Goal: Check status: Check status

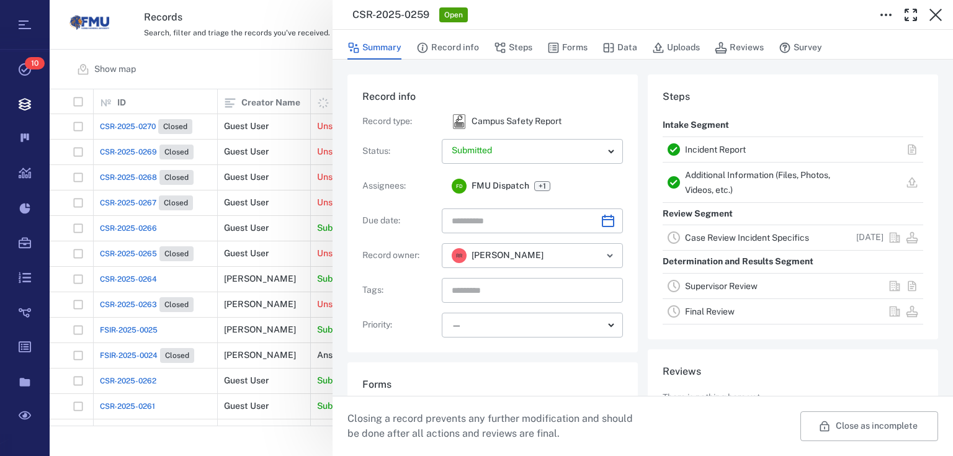
scroll to position [158, 0]
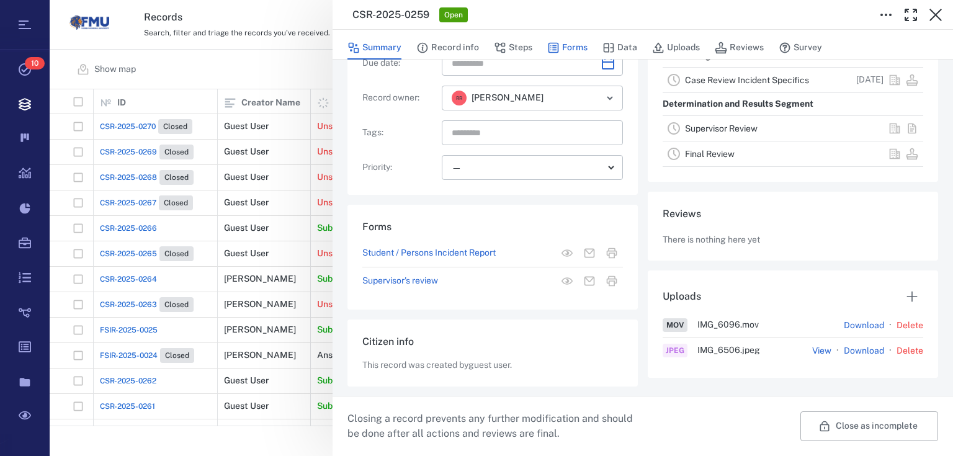
click at [580, 40] on button "Forms" at bounding box center [567, 48] width 40 height 24
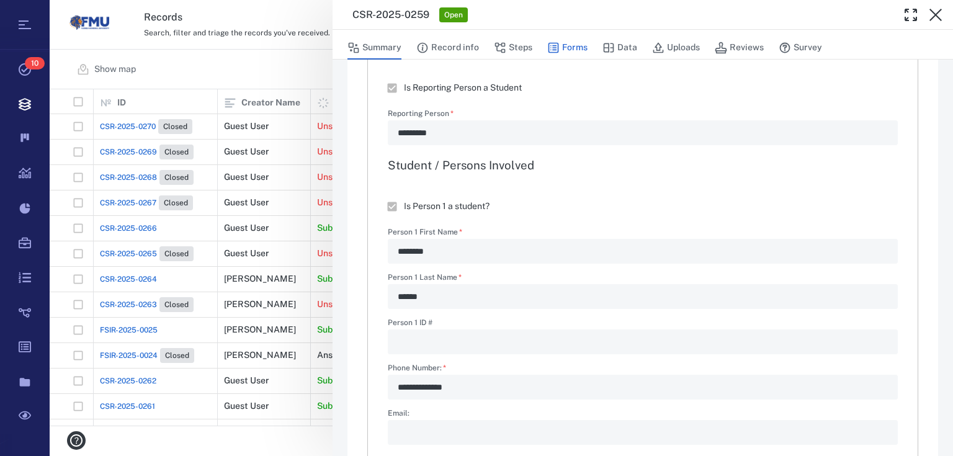
type textarea "*"
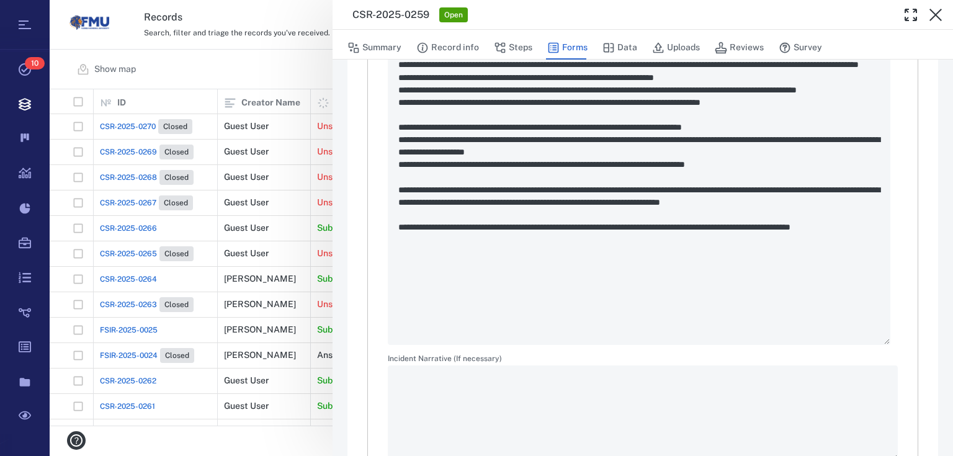
scroll to position [1844, 0]
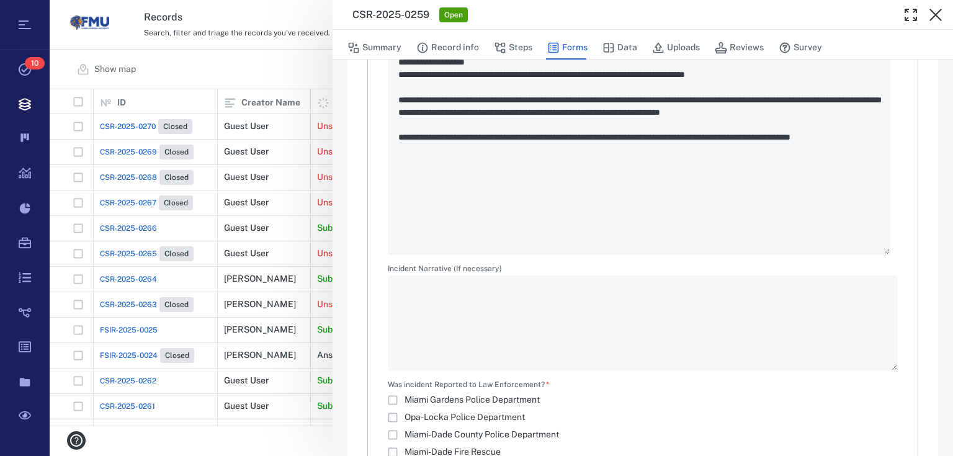
click at [302, 74] on div "**********" at bounding box center [501, 228] width 903 height 456
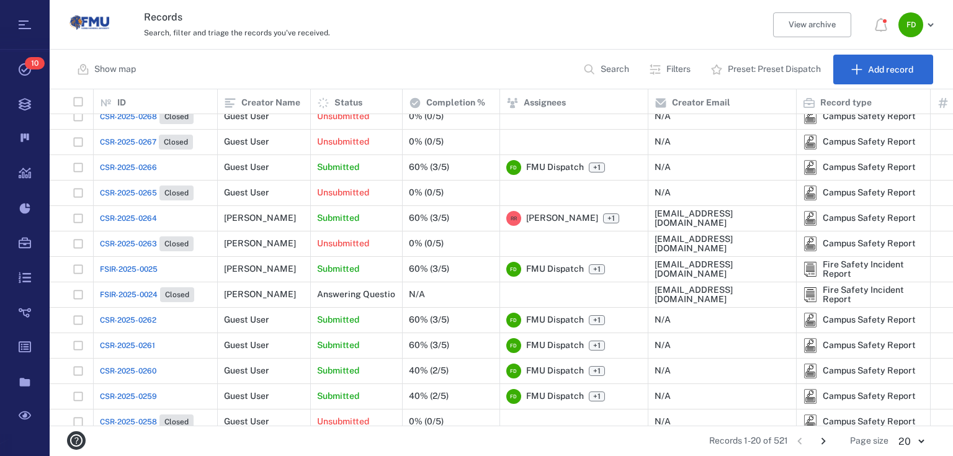
scroll to position [99, 0]
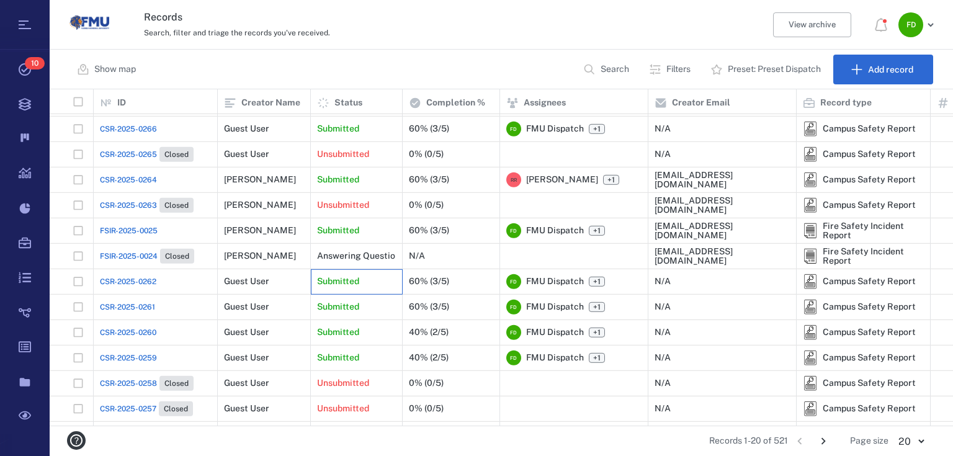
click at [360, 282] on div "Submitted" at bounding box center [356, 281] width 79 height 25
click at [388, 280] on div "Submitted" at bounding box center [356, 281] width 79 height 25
click at [345, 276] on p "Submitted" at bounding box center [338, 281] width 42 height 12
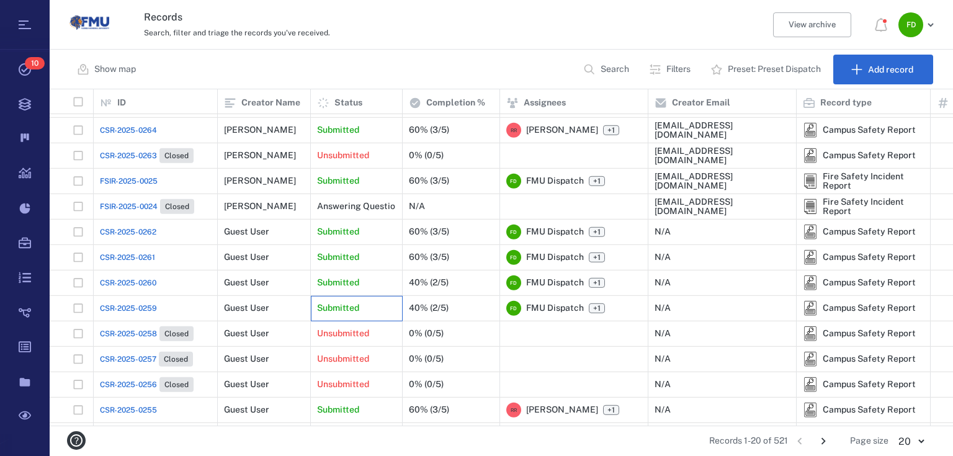
click at [349, 302] on p "Submitted" at bounding box center [338, 308] width 42 height 12
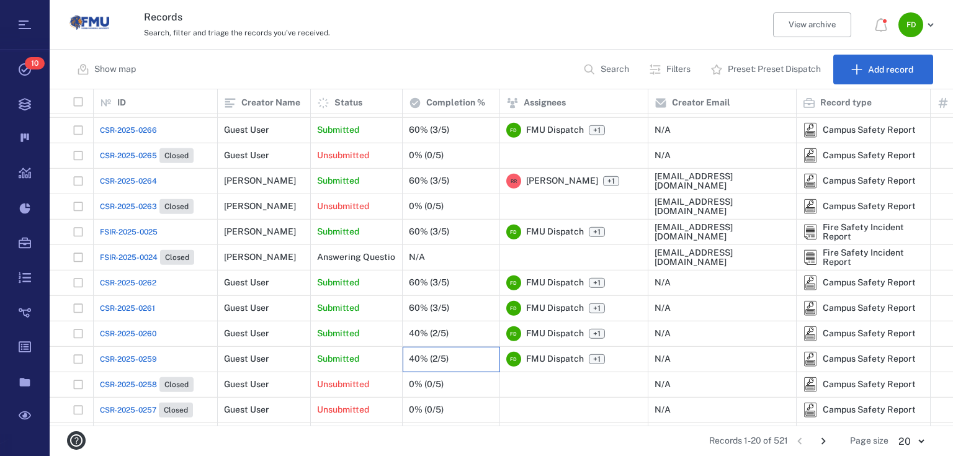
click at [422, 358] on div "40% (2/5)" at bounding box center [429, 358] width 40 height 9
click at [427, 357] on div "40% (2/5)" at bounding box center [429, 358] width 40 height 9
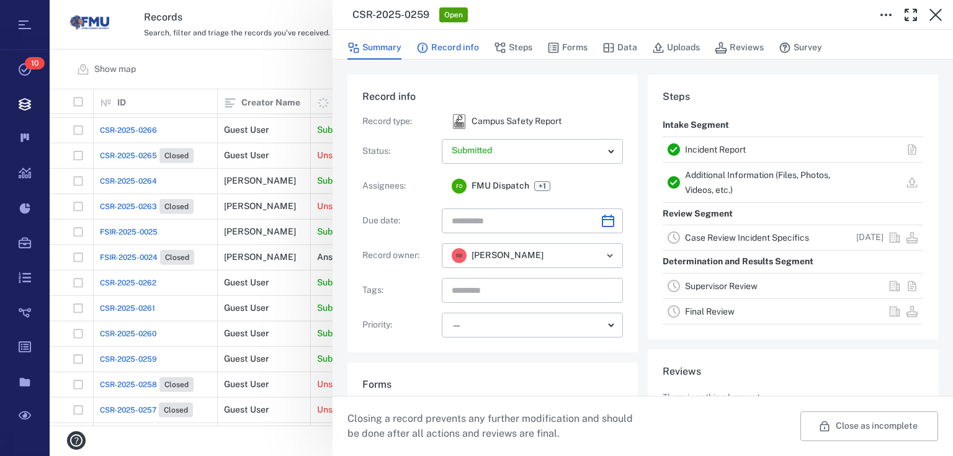
click at [460, 47] on button "Record info" at bounding box center [447, 48] width 63 height 24
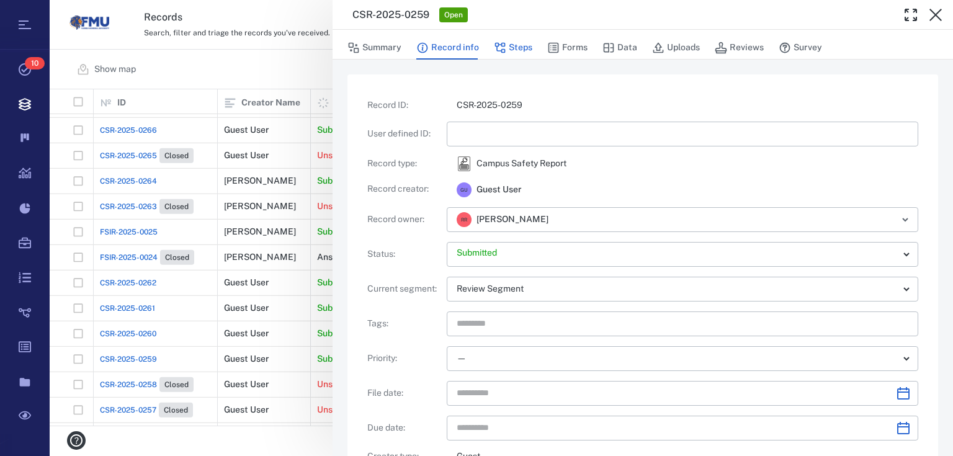
click at [512, 50] on button "Steps" at bounding box center [513, 48] width 38 height 24
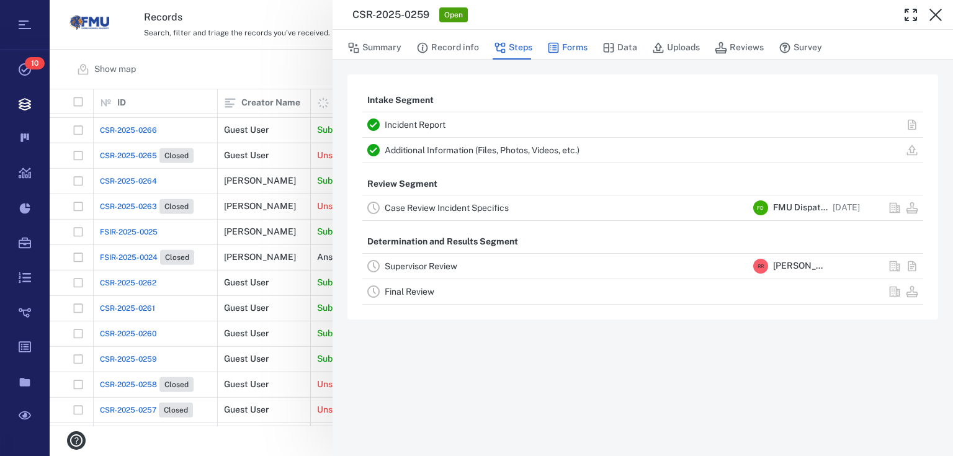
click at [571, 57] on button "Forms" at bounding box center [567, 48] width 40 height 24
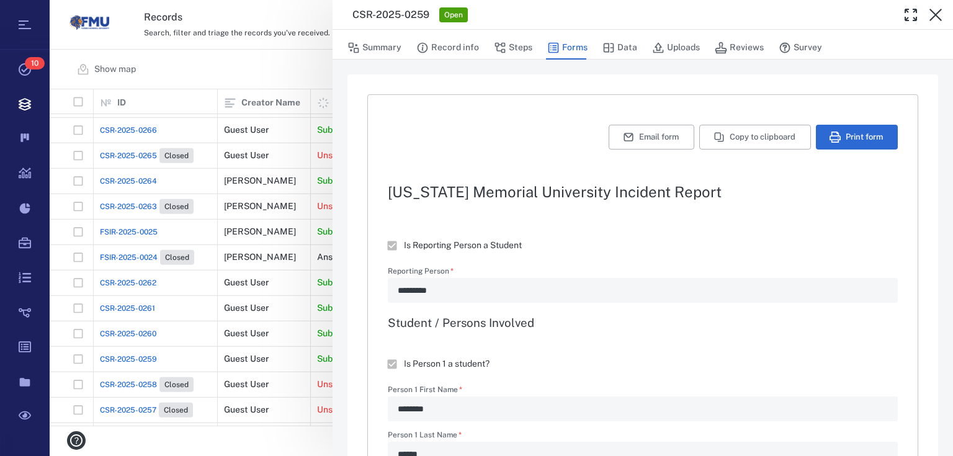
type textarea "*"
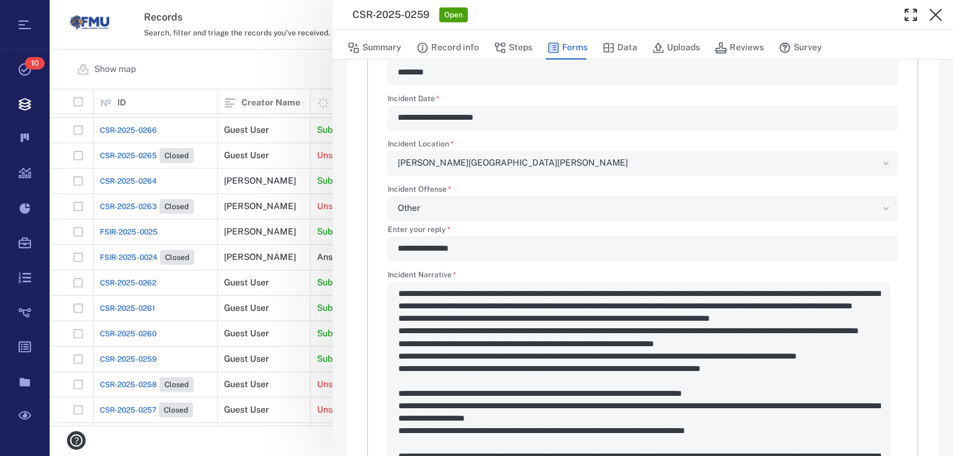
scroll to position [1736, 0]
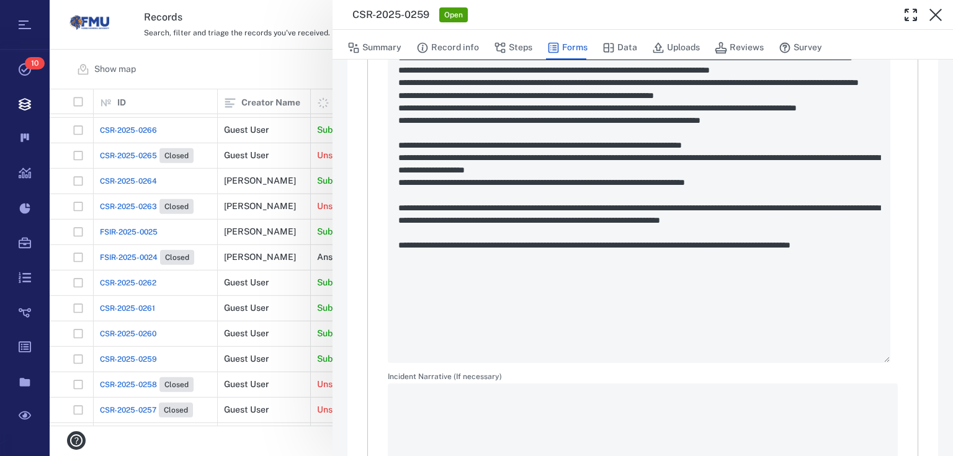
click at [324, 64] on div "**********" at bounding box center [501, 228] width 903 height 456
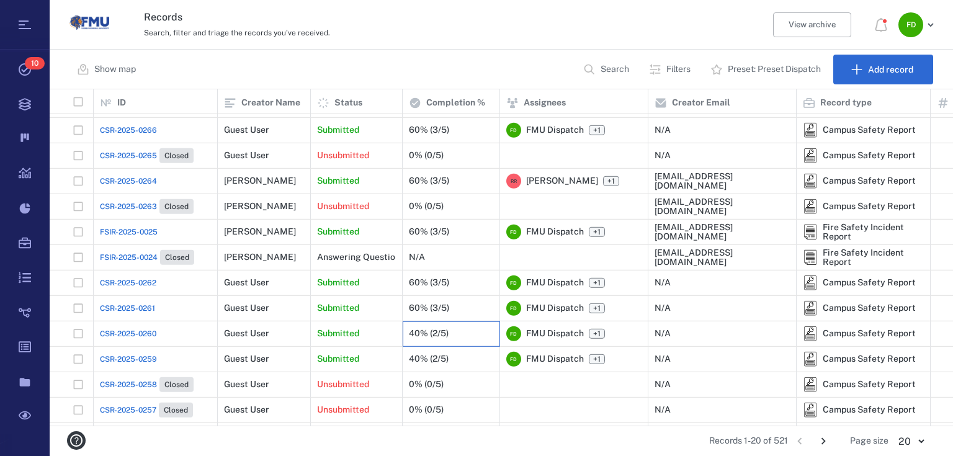
click at [449, 327] on div "40% (2/5)" at bounding box center [451, 333] width 84 height 25
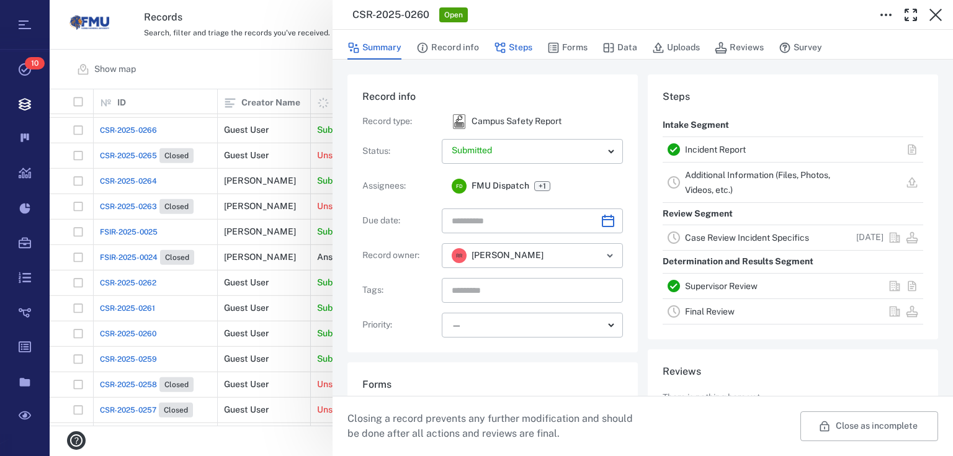
click at [523, 55] on button "Steps" at bounding box center [513, 48] width 38 height 24
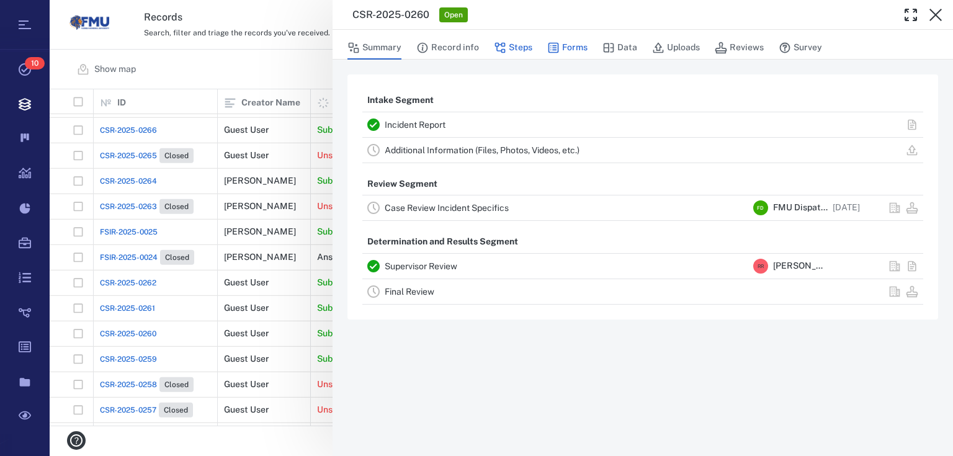
click at [556, 42] on icon "button" at bounding box center [553, 48] width 12 height 12
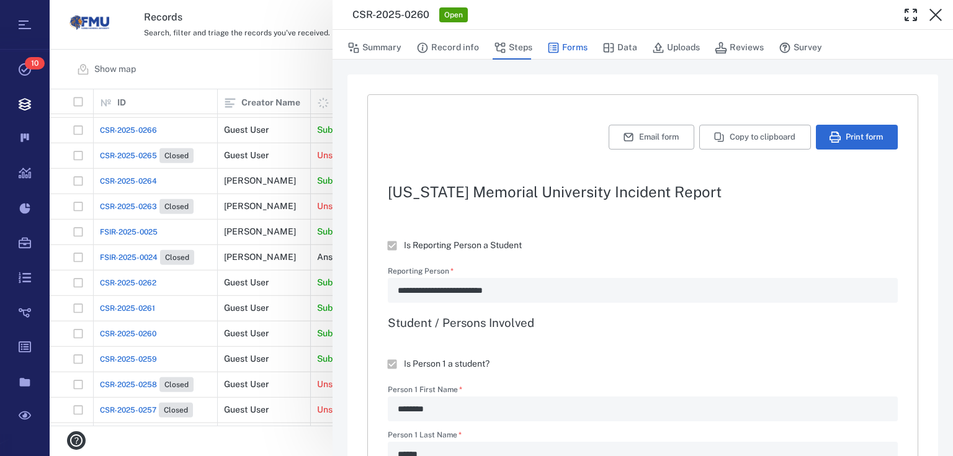
type textarea "*"
click at [309, 78] on div "**********" at bounding box center [501, 228] width 903 height 456
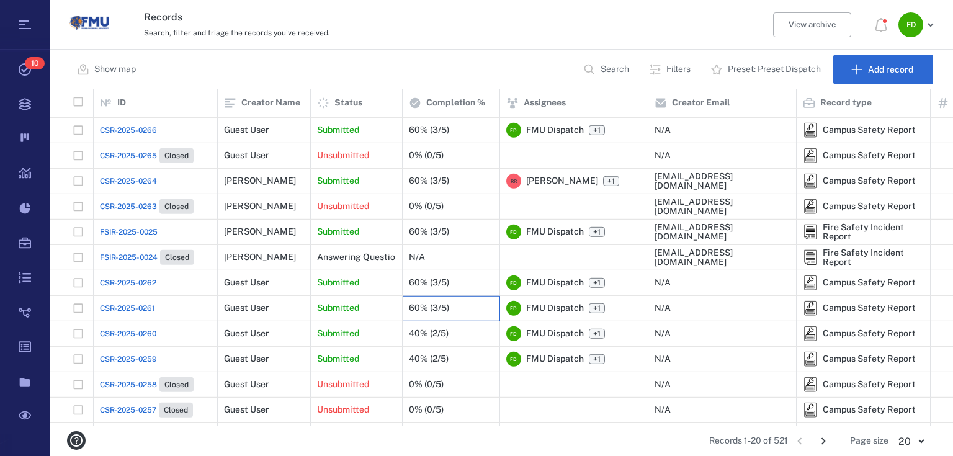
drag, startPoint x: 440, startPoint y: 301, endPoint x: 467, endPoint y: 376, distance: 80.2
click at [441, 303] on div "60% (3/5)" at bounding box center [429, 307] width 40 height 9
click at [471, 310] on div "60% (3/5)" at bounding box center [451, 308] width 84 height 25
click at [461, 304] on div "60% (3/5)" at bounding box center [451, 308] width 84 height 25
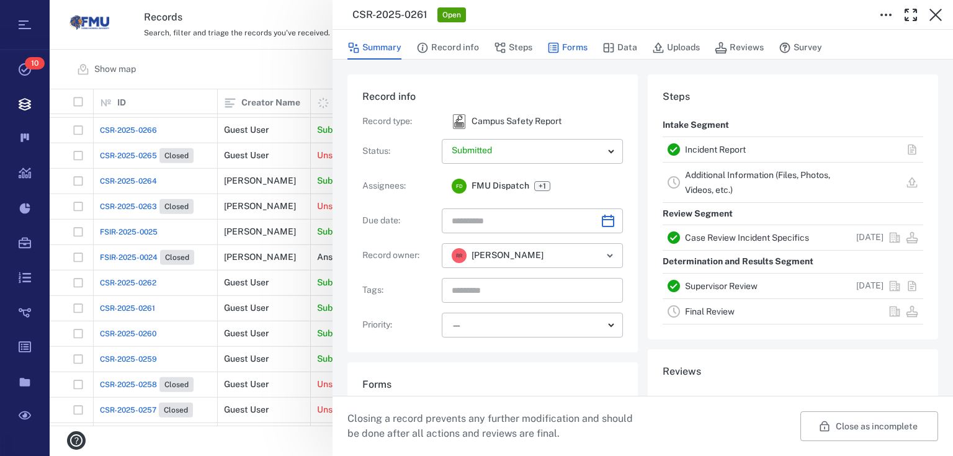
click at [579, 47] on button "Forms" at bounding box center [567, 48] width 40 height 24
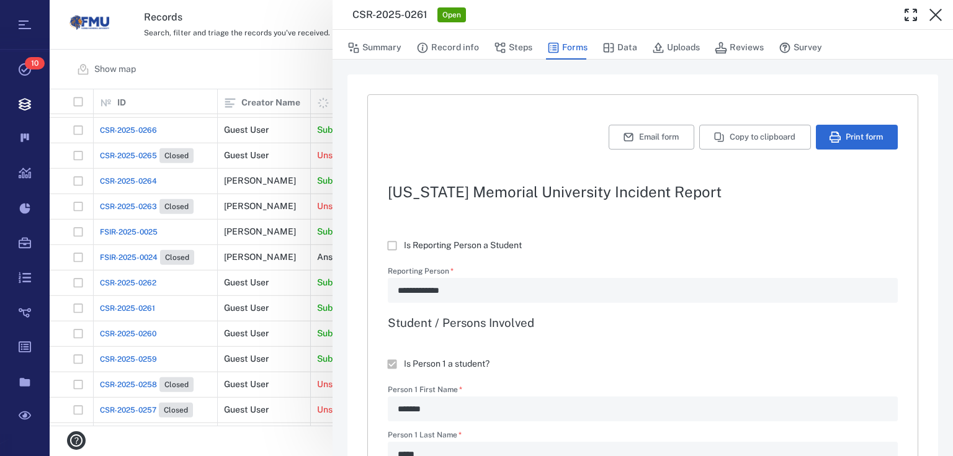
type textarea "*"
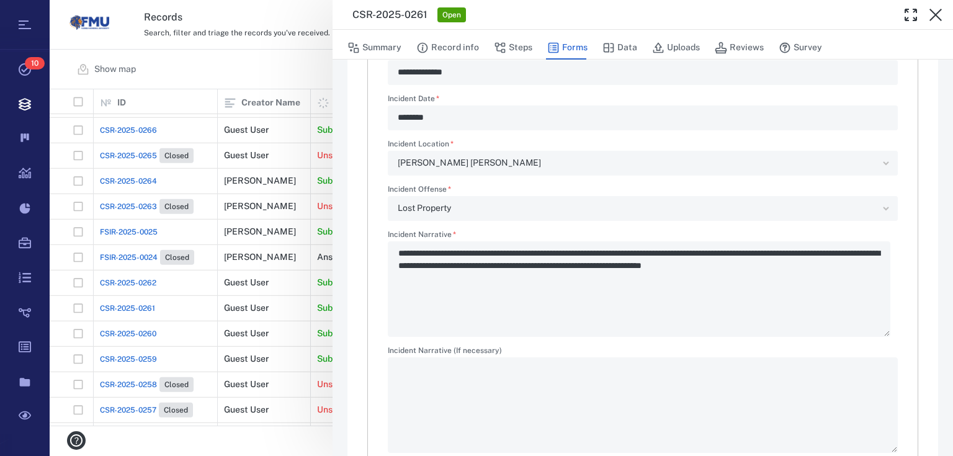
scroll to position [1637, 0]
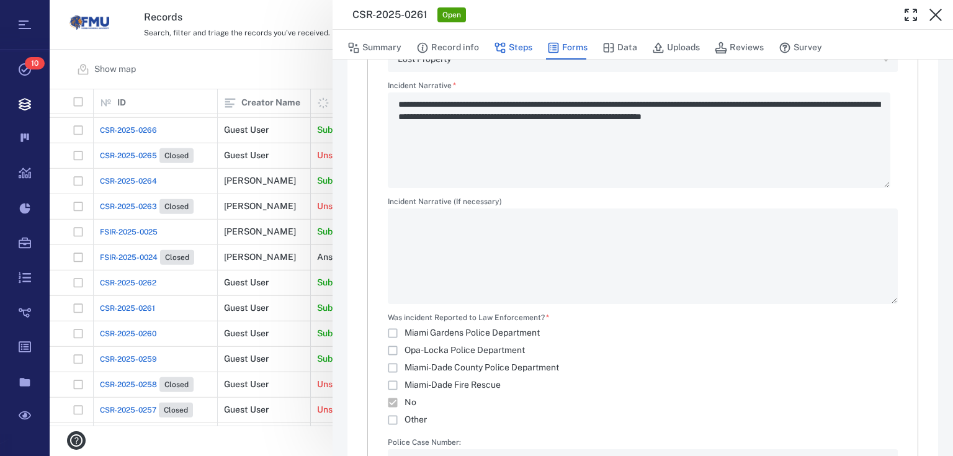
click at [518, 46] on button "Steps" at bounding box center [513, 48] width 38 height 24
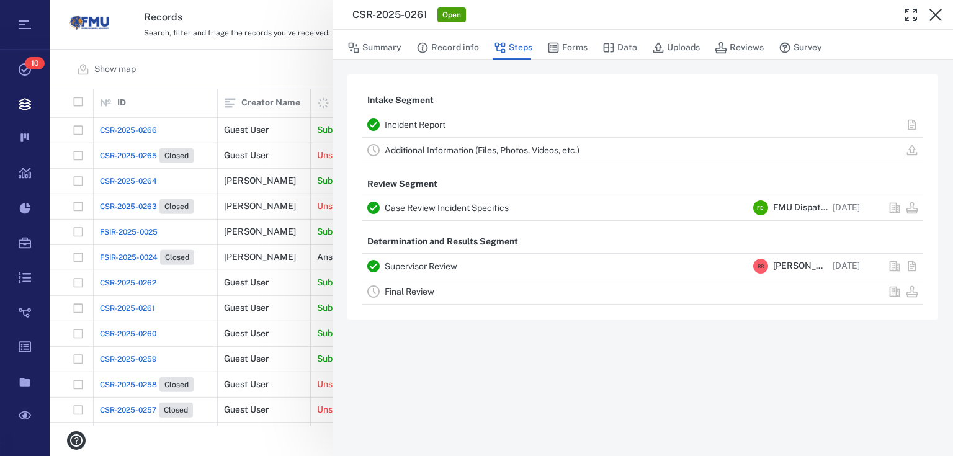
click at [303, 61] on div "CSR-2025-0261 Open Summary Record info Steps Forms Data Uploads Reviews Survey …" at bounding box center [501, 228] width 903 height 456
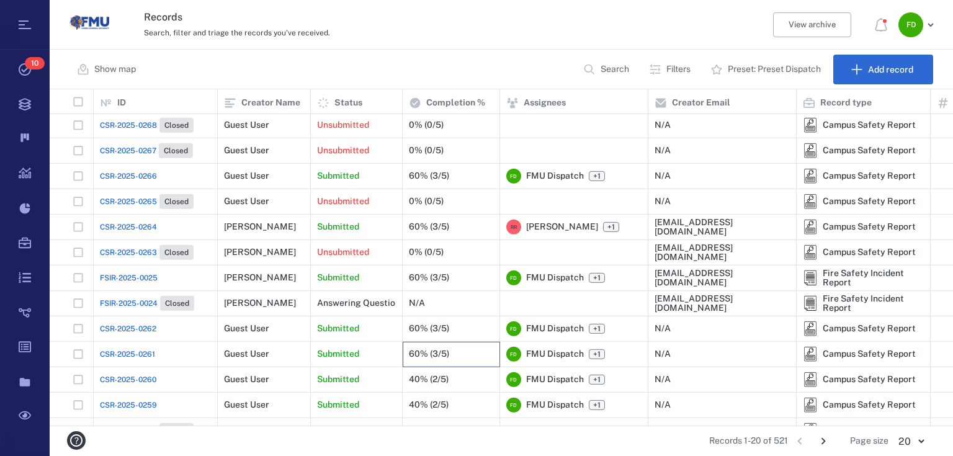
scroll to position [151, 0]
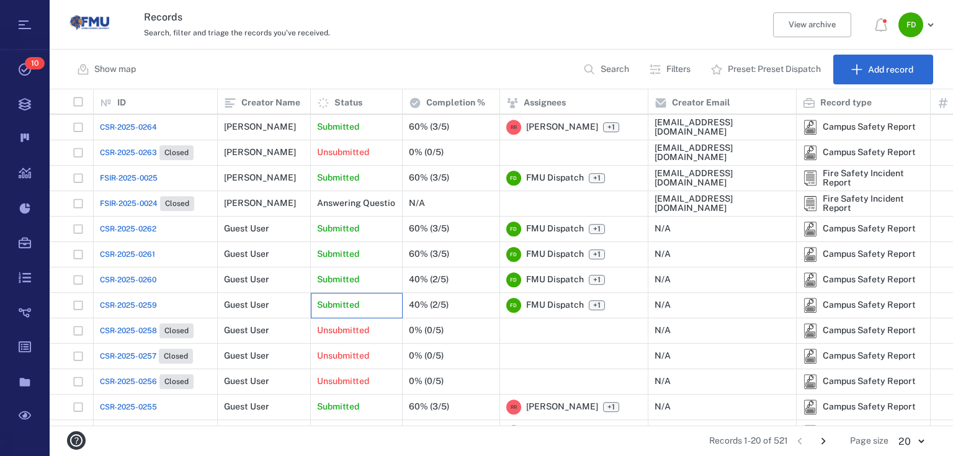
click at [366, 300] on div "Submitted" at bounding box center [356, 305] width 79 height 25
click at [386, 293] on div "Submitted" at bounding box center [356, 305] width 79 height 25
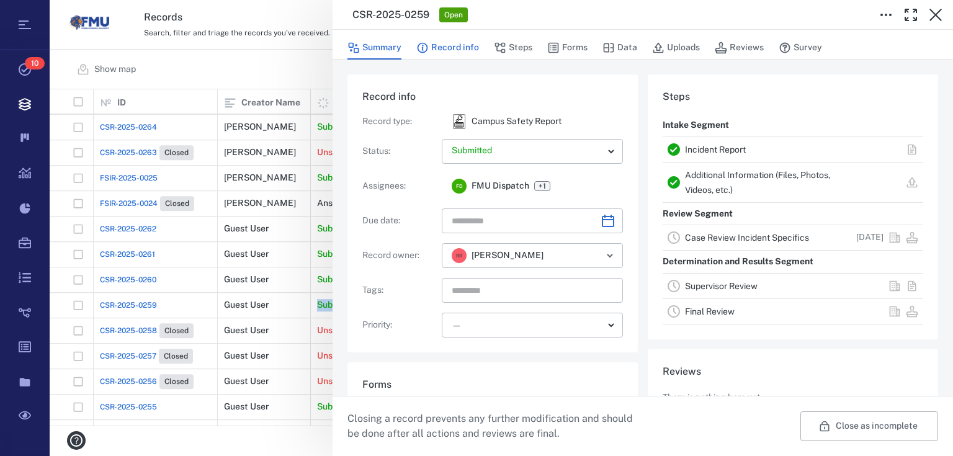
click at [466, 45] on button "Record info" at bounding box center [447, 48] width 63 height 24
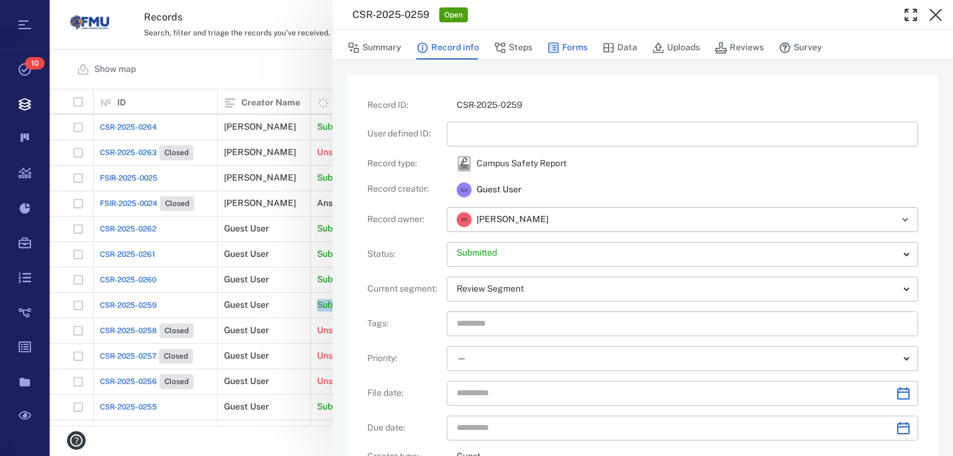
drag, startPoint x: 510, startPoint y: 42, endPoint x: 554, endPoint y: 43, distance: 43.4
click at [510, 42] on button "Steps" at bounding box center [513, 48] width 38 height 24
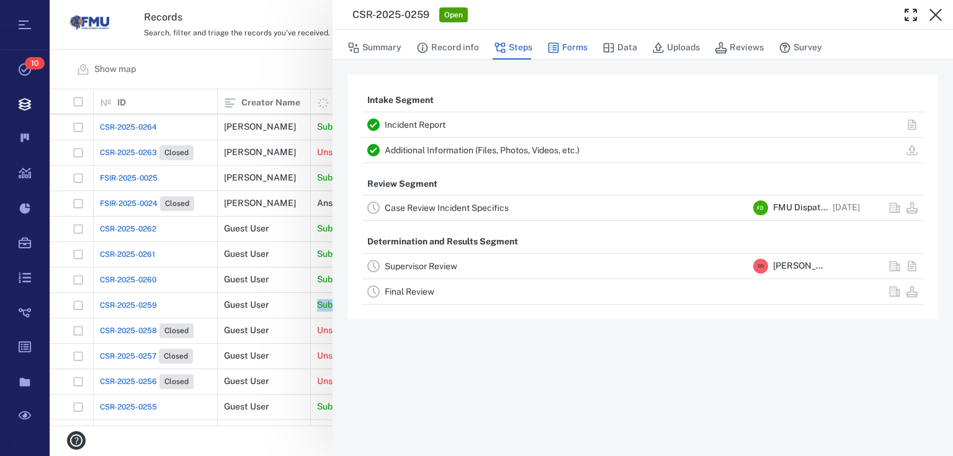
click at [554, 43] on icon "button" at bounding box center [553, 48] width 12 height 12
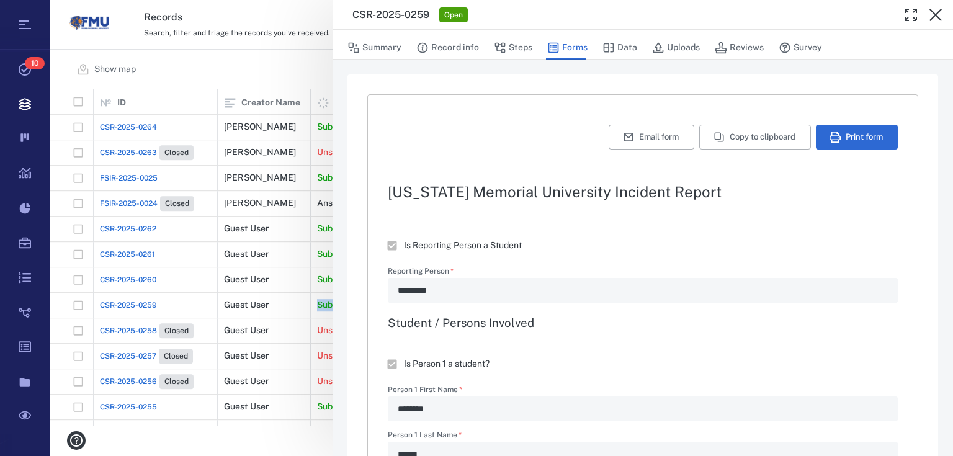
type textarea "*"
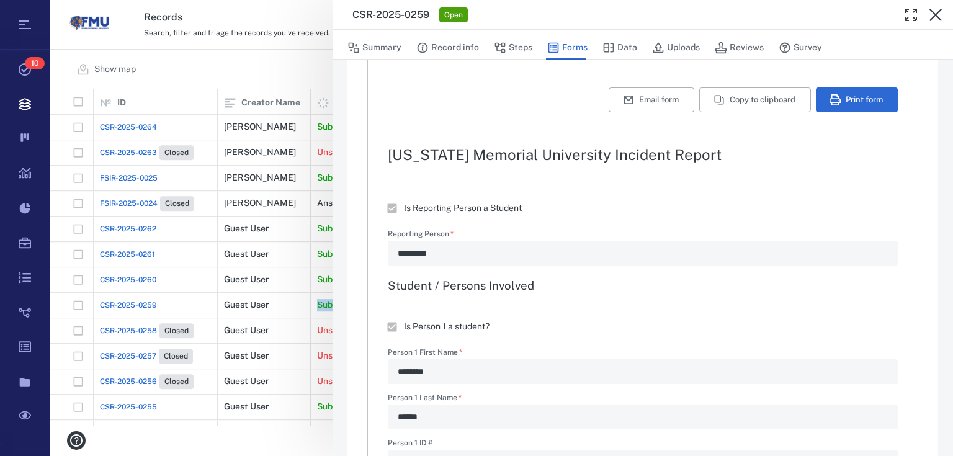
scroll to position [99, 0]
